Goal: Task Accomplishment & Management: Manage account settings

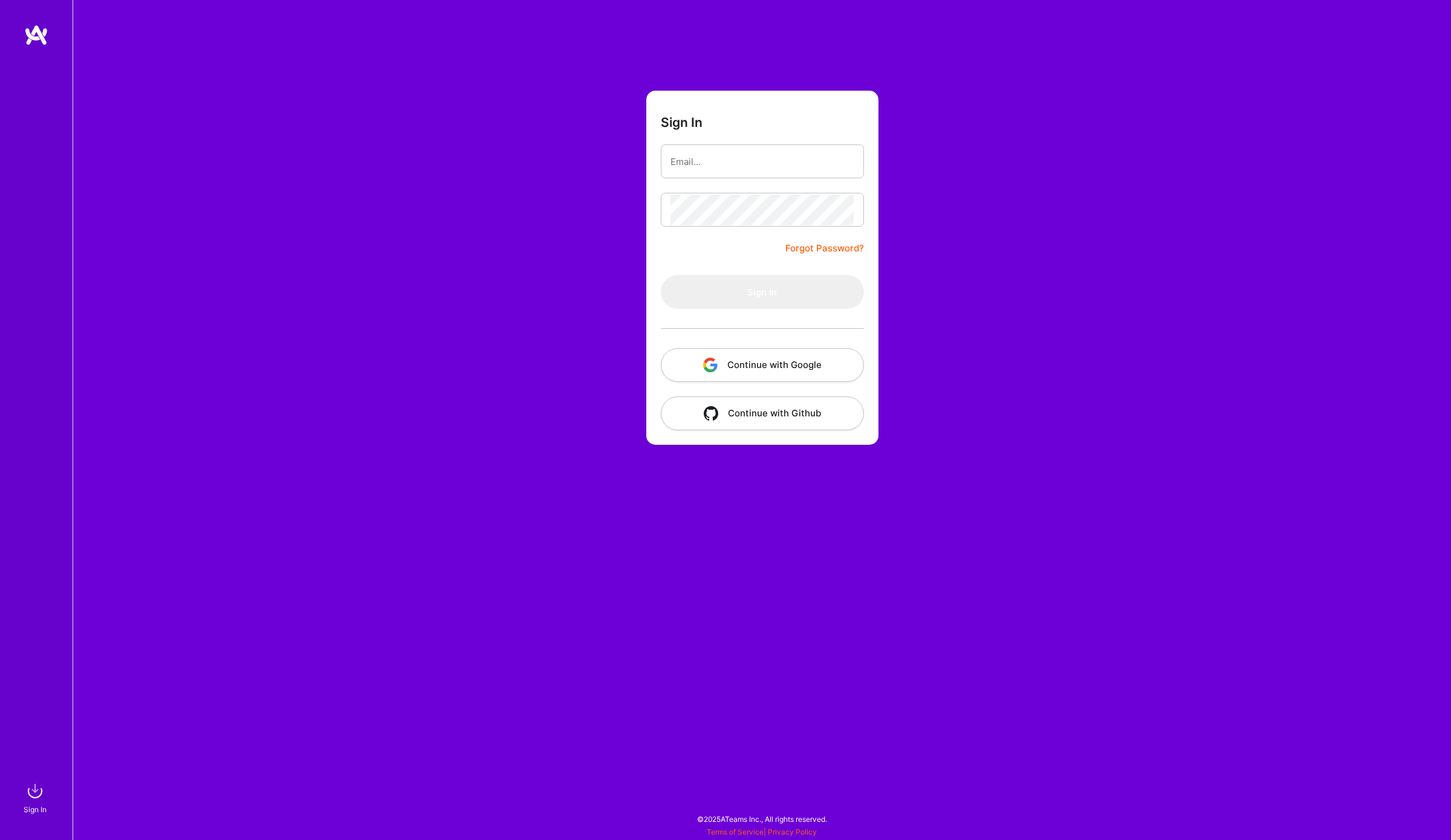
click at [787, 364] on button "Continue with Google" at bounding box center [762, 365] width 204 height 34
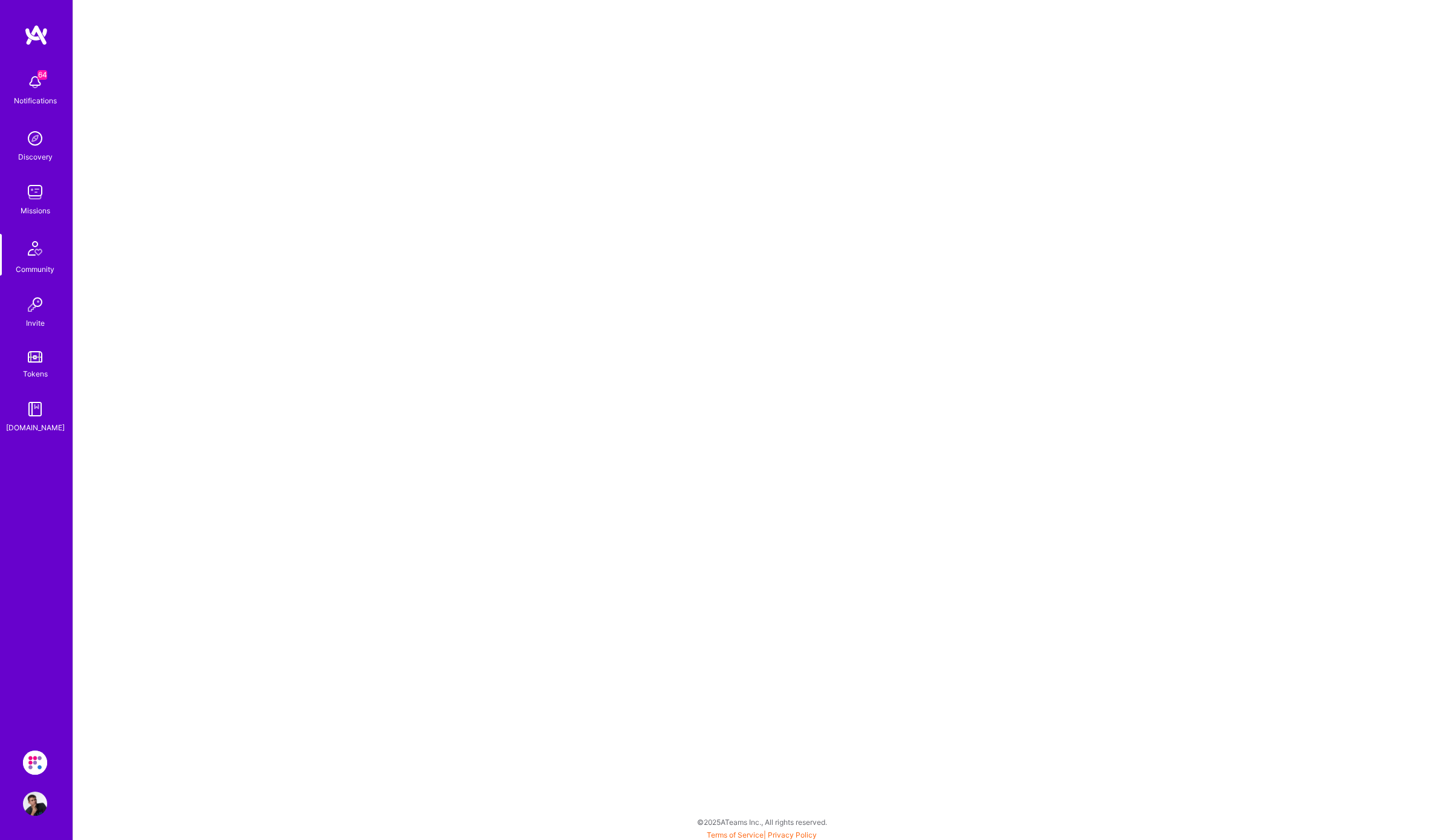
click at [33, 187] on img at bounding box center [35, 192] width 24 height 24
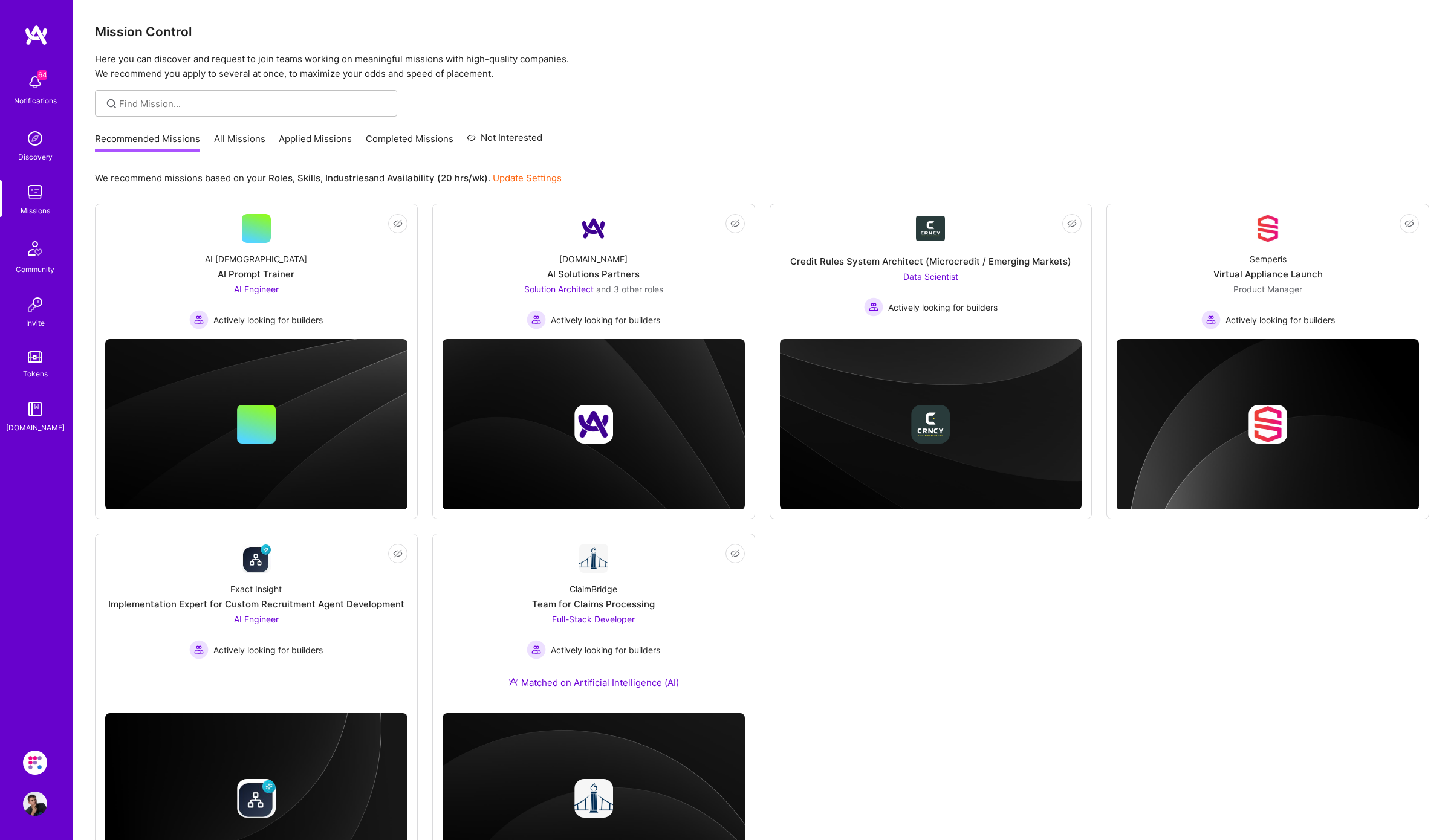
click at [300, 144] on link "Applied Missions" at bounding box center [316, 141] width 73 height 20
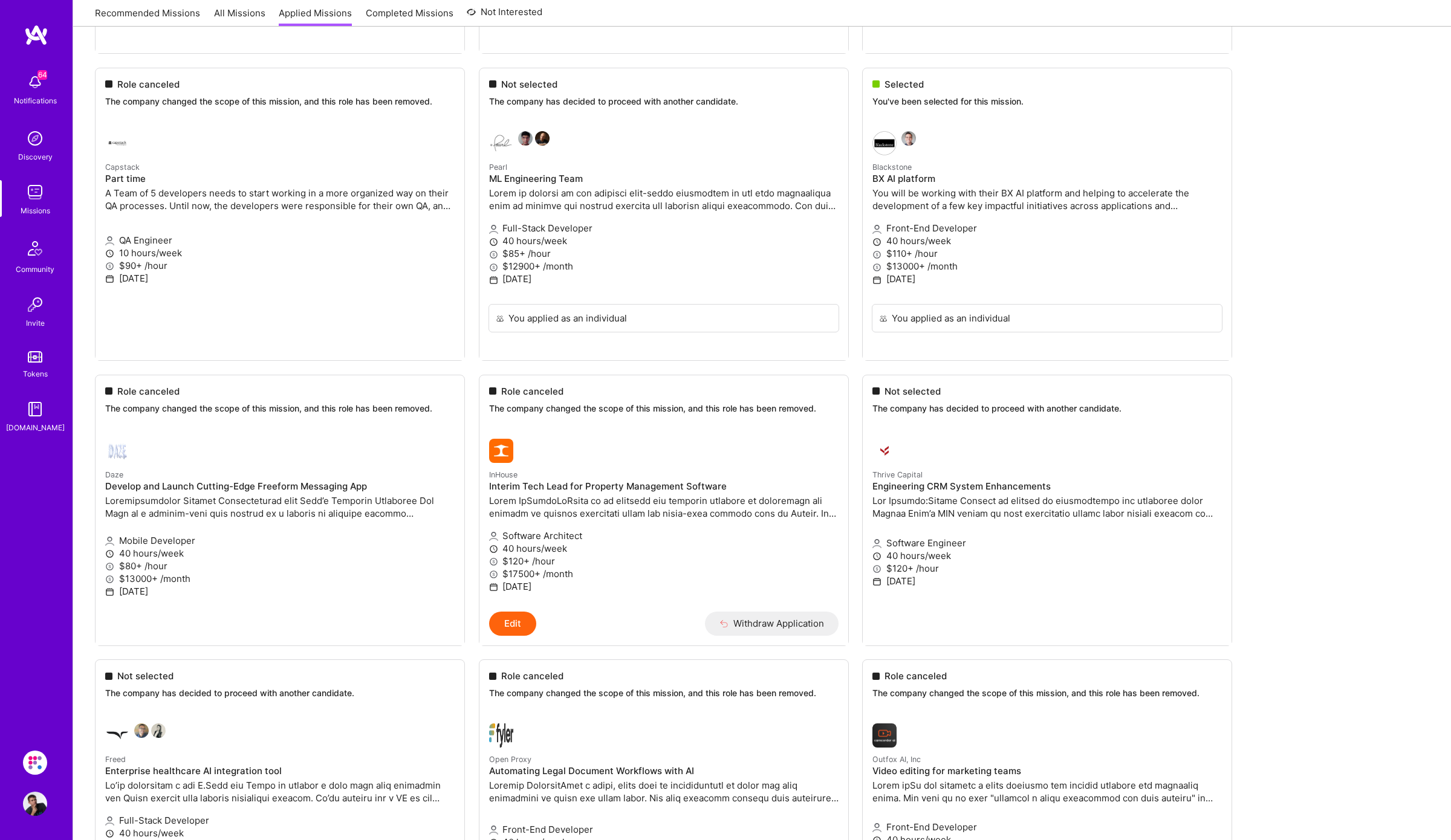
scroll to position [1914, 0]
